Goal: Navigation & Orientation: Find specific page/section

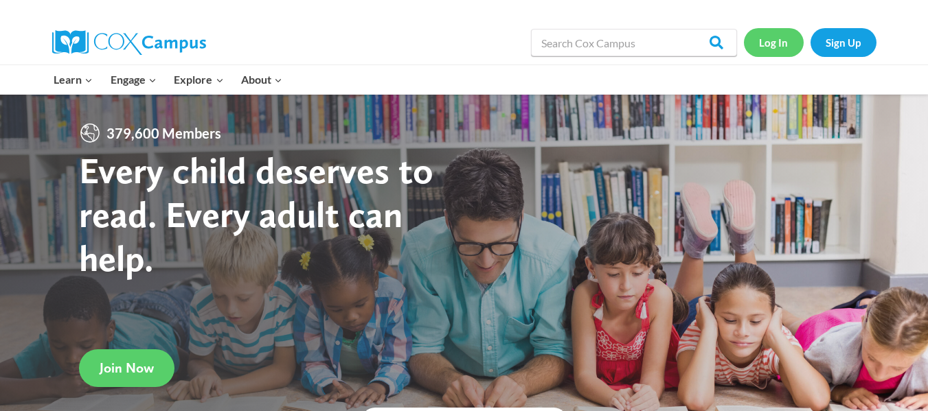
click at [772, 45] on link "Log In" at bounding box center [774, 42] width 60 height 28
click at [769, 43] on link "Log In" at bounding box center [774, 42] width 60 height 28
click at [771, 44] on link "Log In" at bounding box center [774, 42] width 60 height 28
click at [775, 45] on link "Log In" at bounding box center [774, 42] width 60 height 28
click at [768, 41] on link "Log In" at bounding box center [774, 42] width 60 height 28
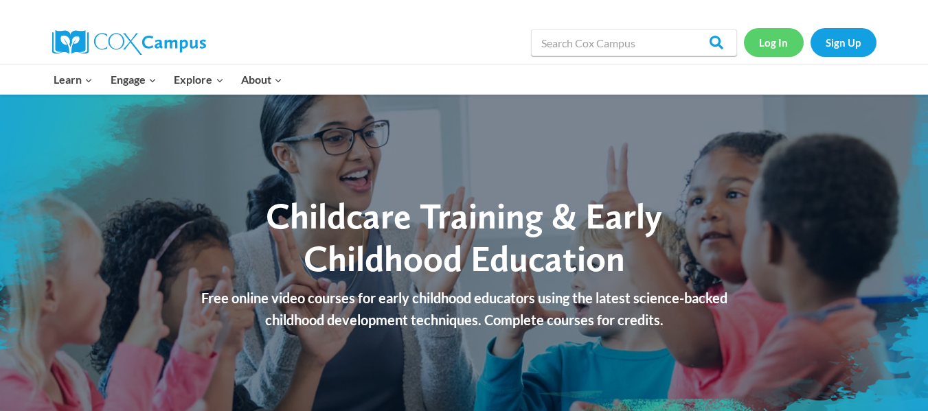
click at [774, 43] on link "Log In" at bounding box center [774, 42] width 60 height 28
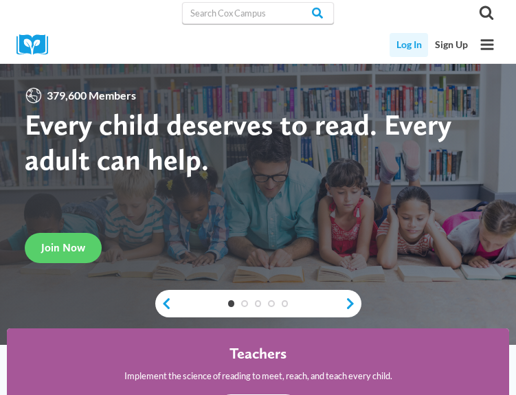
click at [420, 43] on link "Log In" at bounding box center [408, 45] width 38 height 24
